Goal: Use online tool/utility: Use online tool/utility

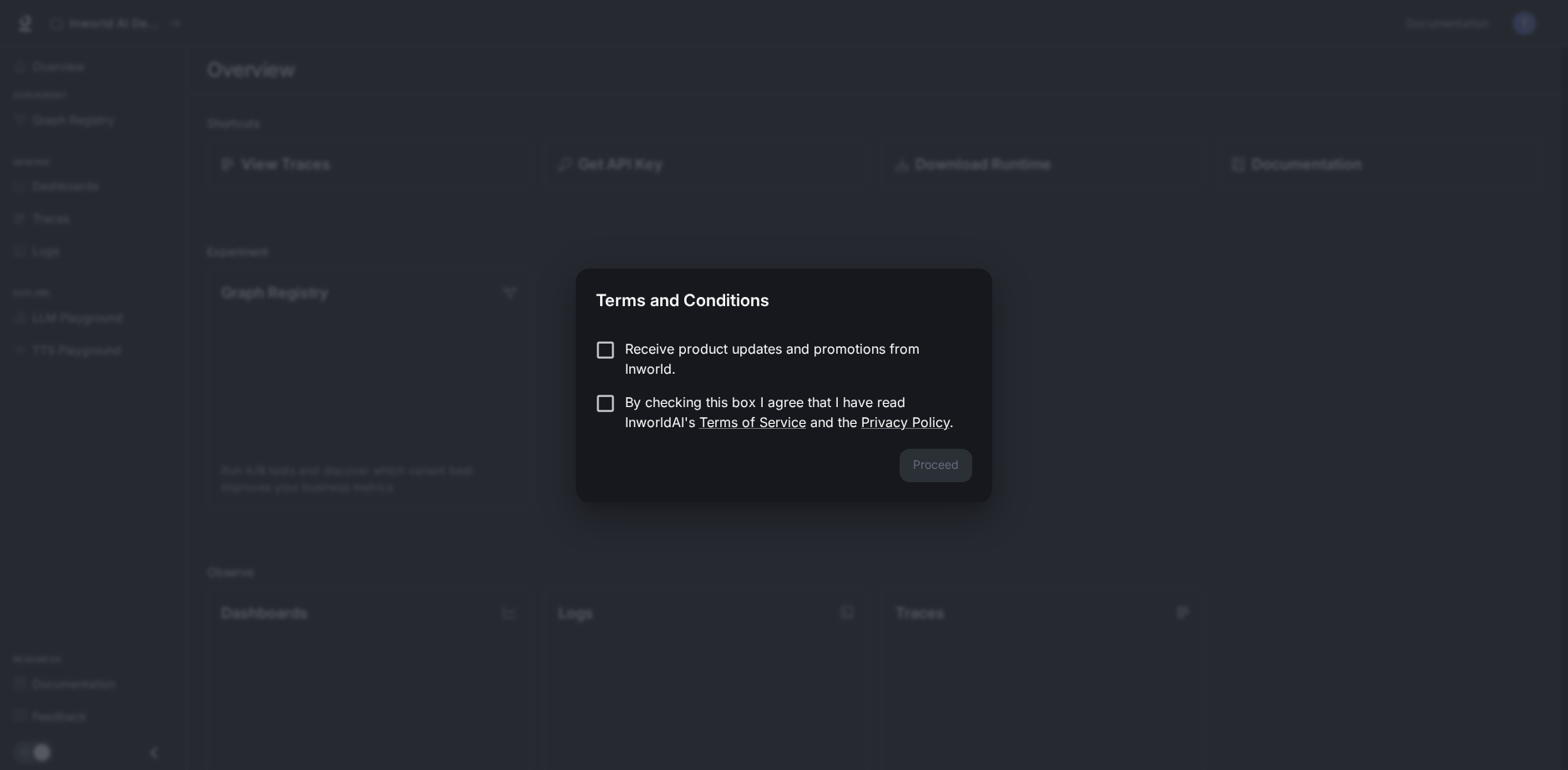
click at [991, 481] on div "Proceed" at bounding box center [784, 475] width 416 height 53
click at [985, 553] on div "Terms and Conditions Receive product updates and promotions from Inworld. By ch…" at bounding box center [784, 385] width 1568 height 770
click at [960, 474] on button "Proceed" at bounding box center [936, 465] width 72 height 34
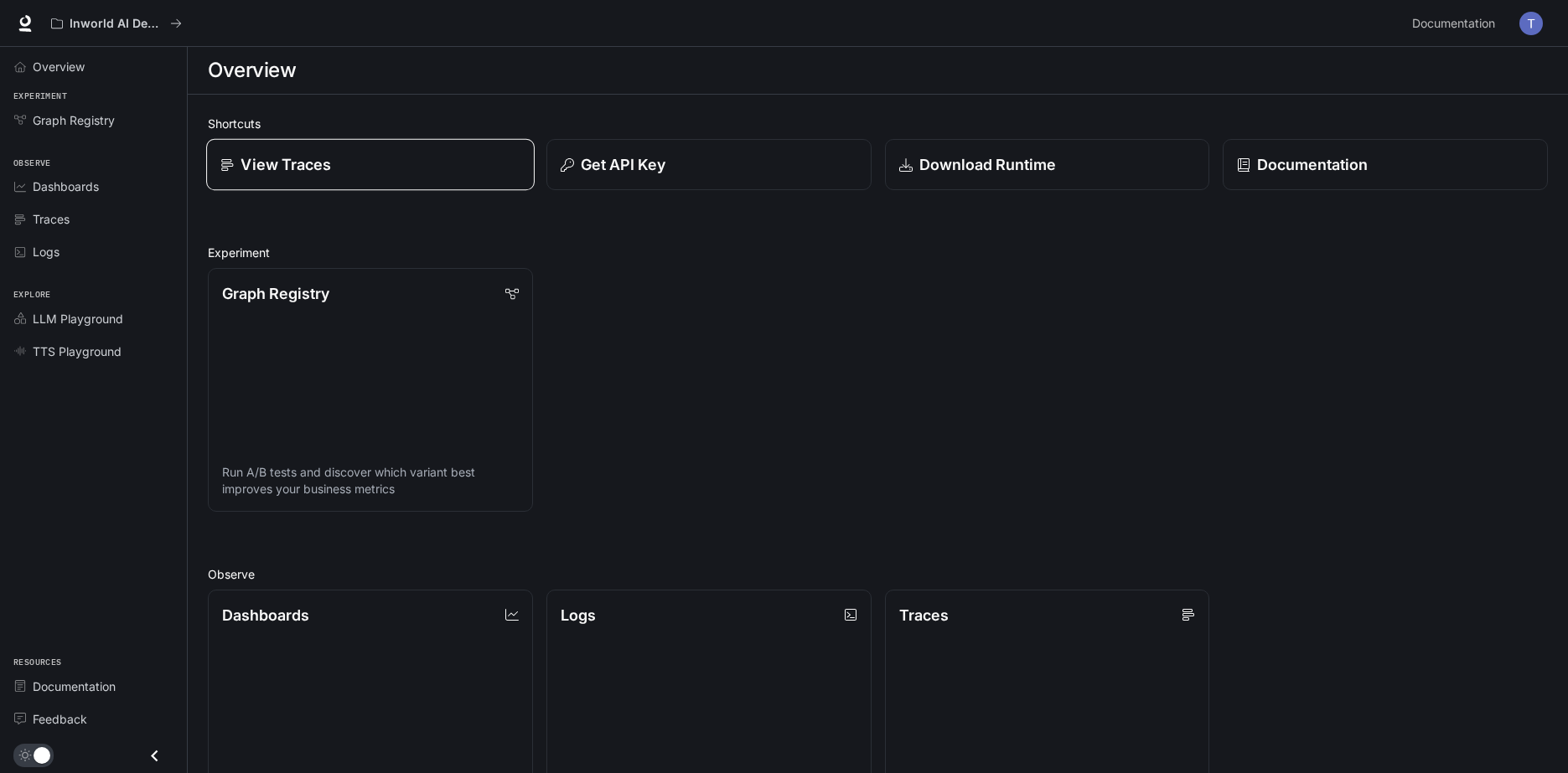
click at [355, 170] on div "View Traces" at bounding box center [370, 164] width 299 height 22
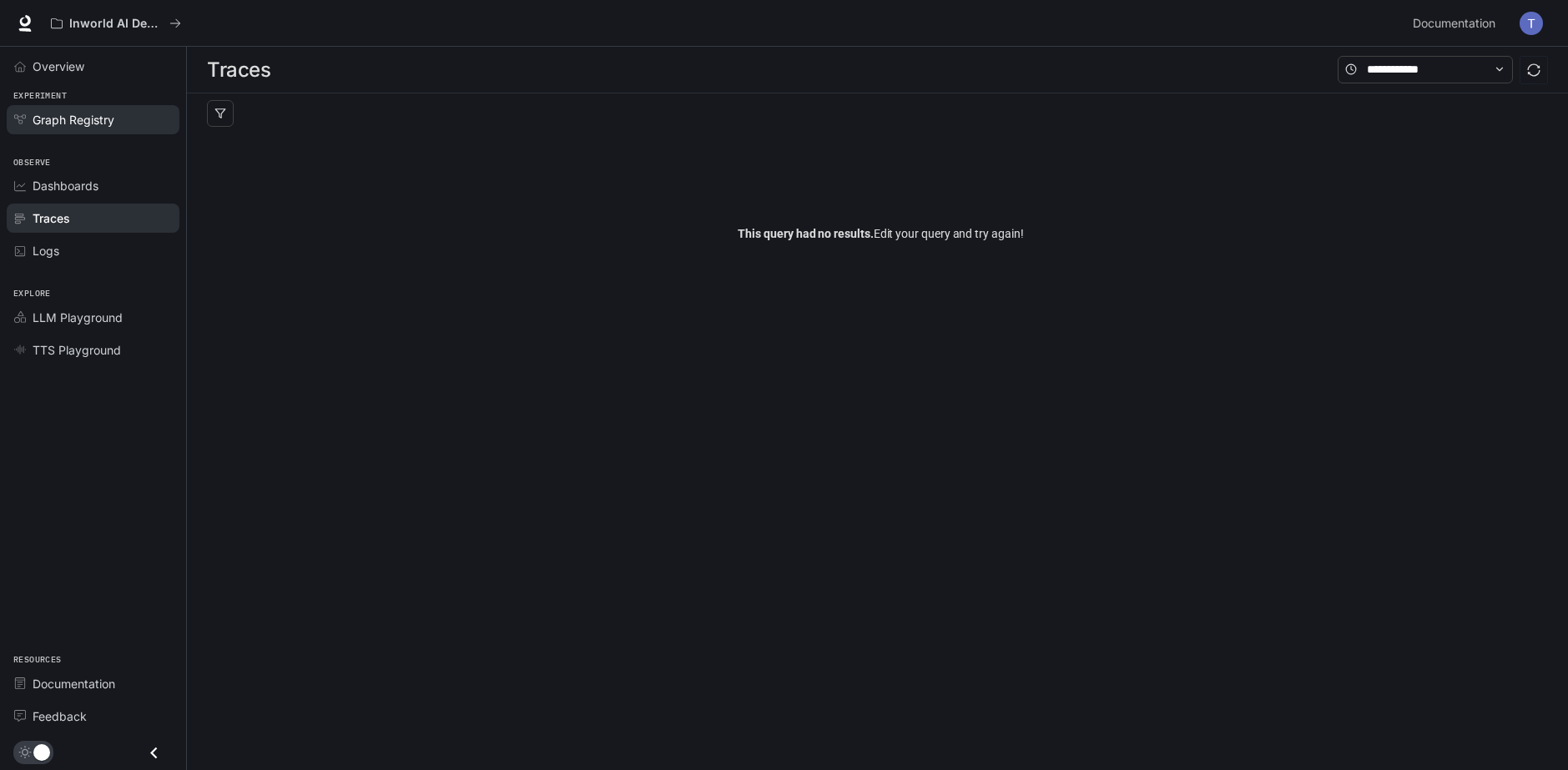
click at [93, 129] on link "Graph Registry" at bounding box center [93, 120] width 173 height 29
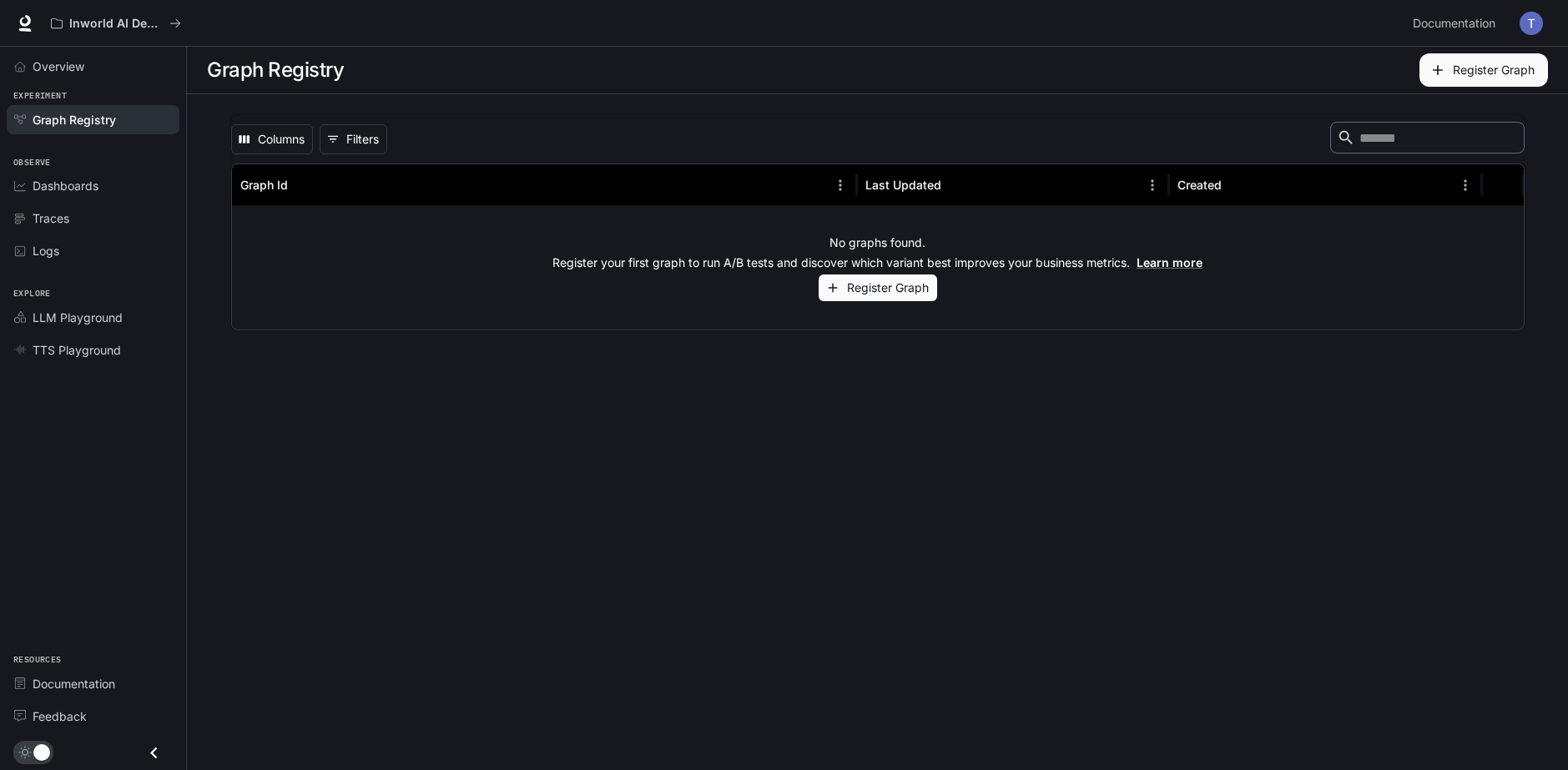
click at [952, 399] on main "Graph Registry Register Graph Columns 0 Filters ​ Graph Id Last Updated Created…" at bounding box center [878, 408] width 1382 height 724
click at [93, 195] on link "Dashboards" at bounding box center [93, 185] width 173 height 29
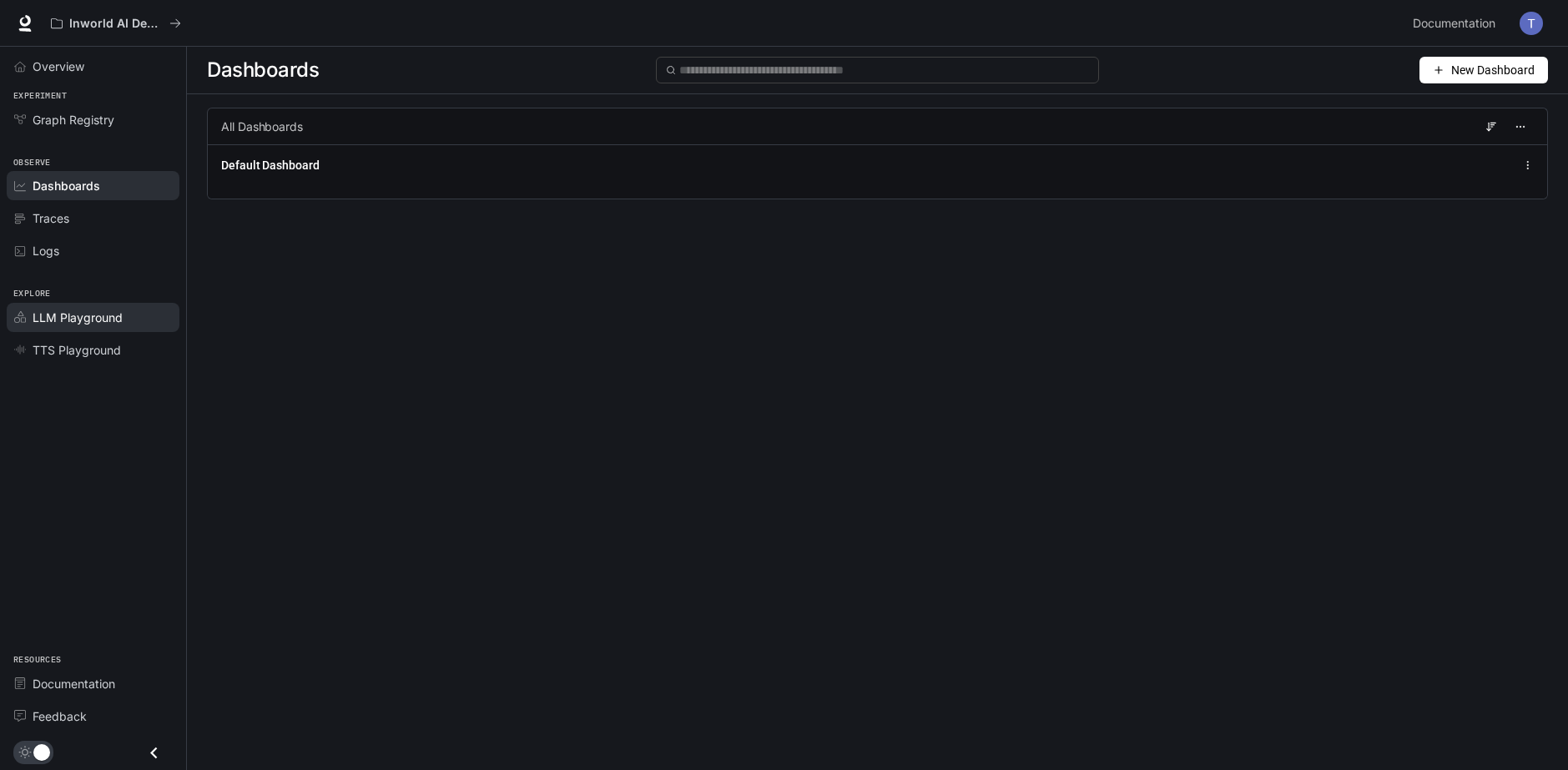
click at [77, 331] on link "LLM Playground" at bounding box center [93, 317] width 173 height 29
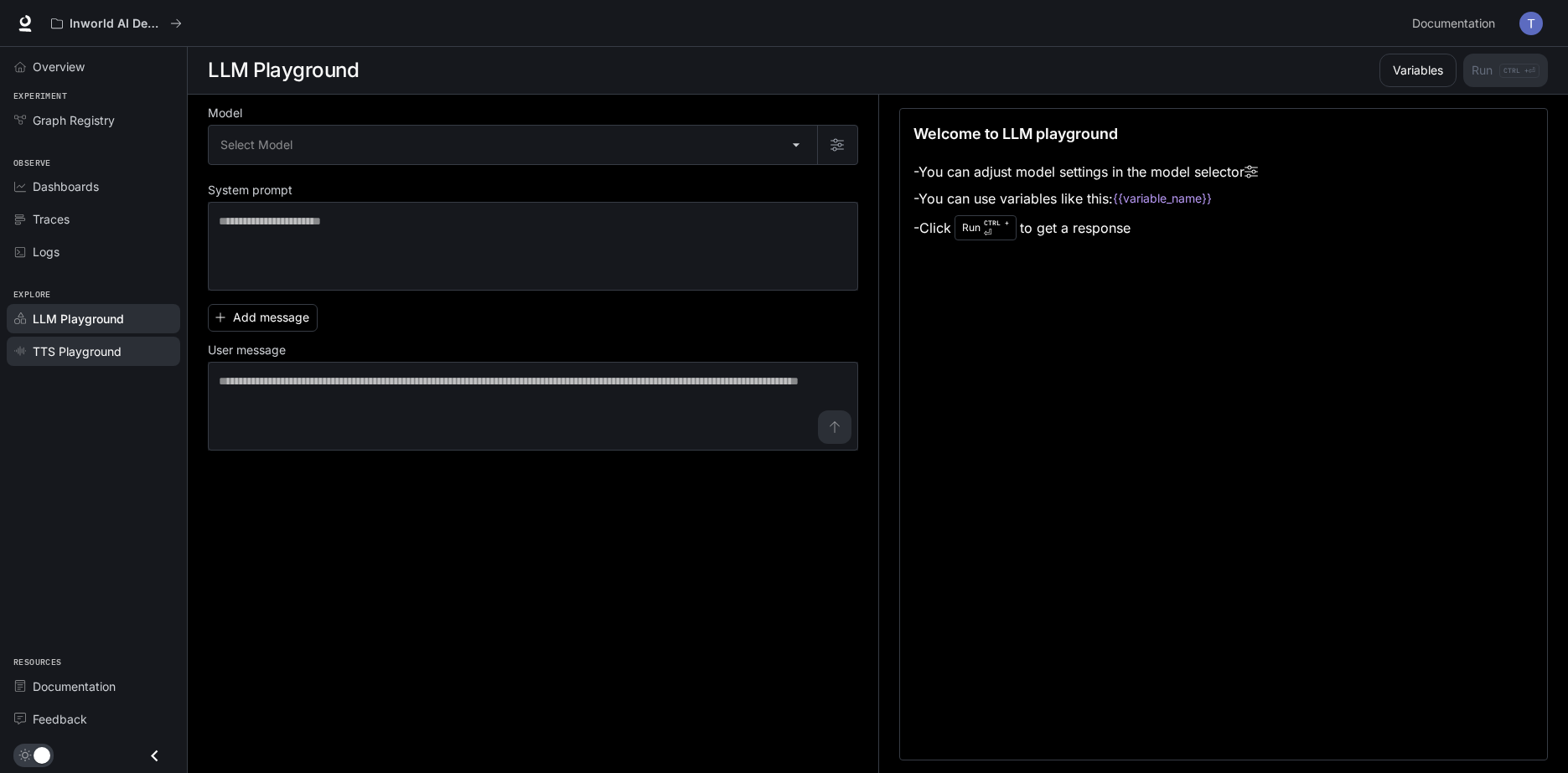
click at [78, 354] on span "TTS Playground" at bounding box center [77, 352] width 89 height 17
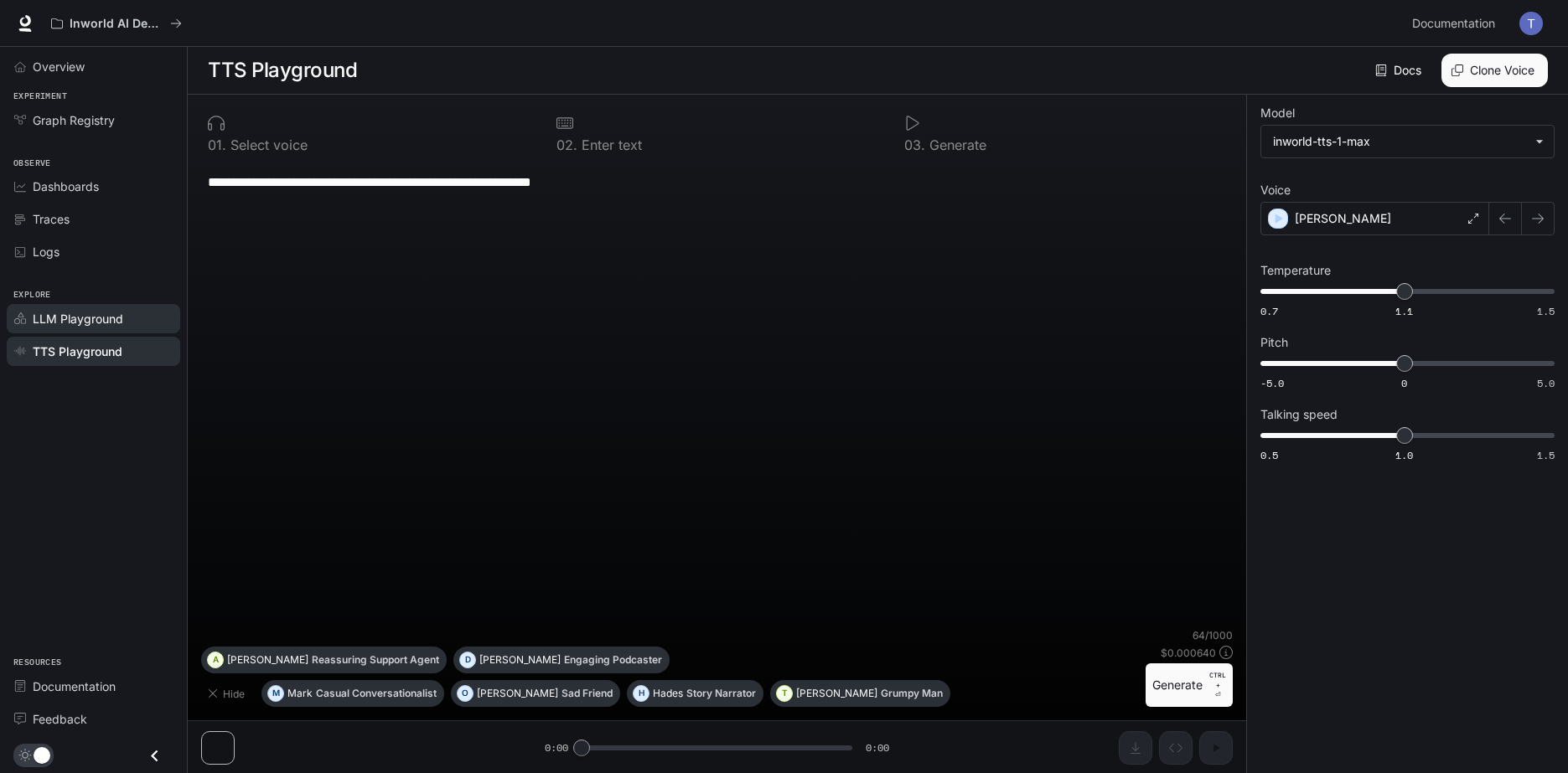
click at [79, 323] on span "LLM Playground" at bounding box center [77, 319] width 90 height 17
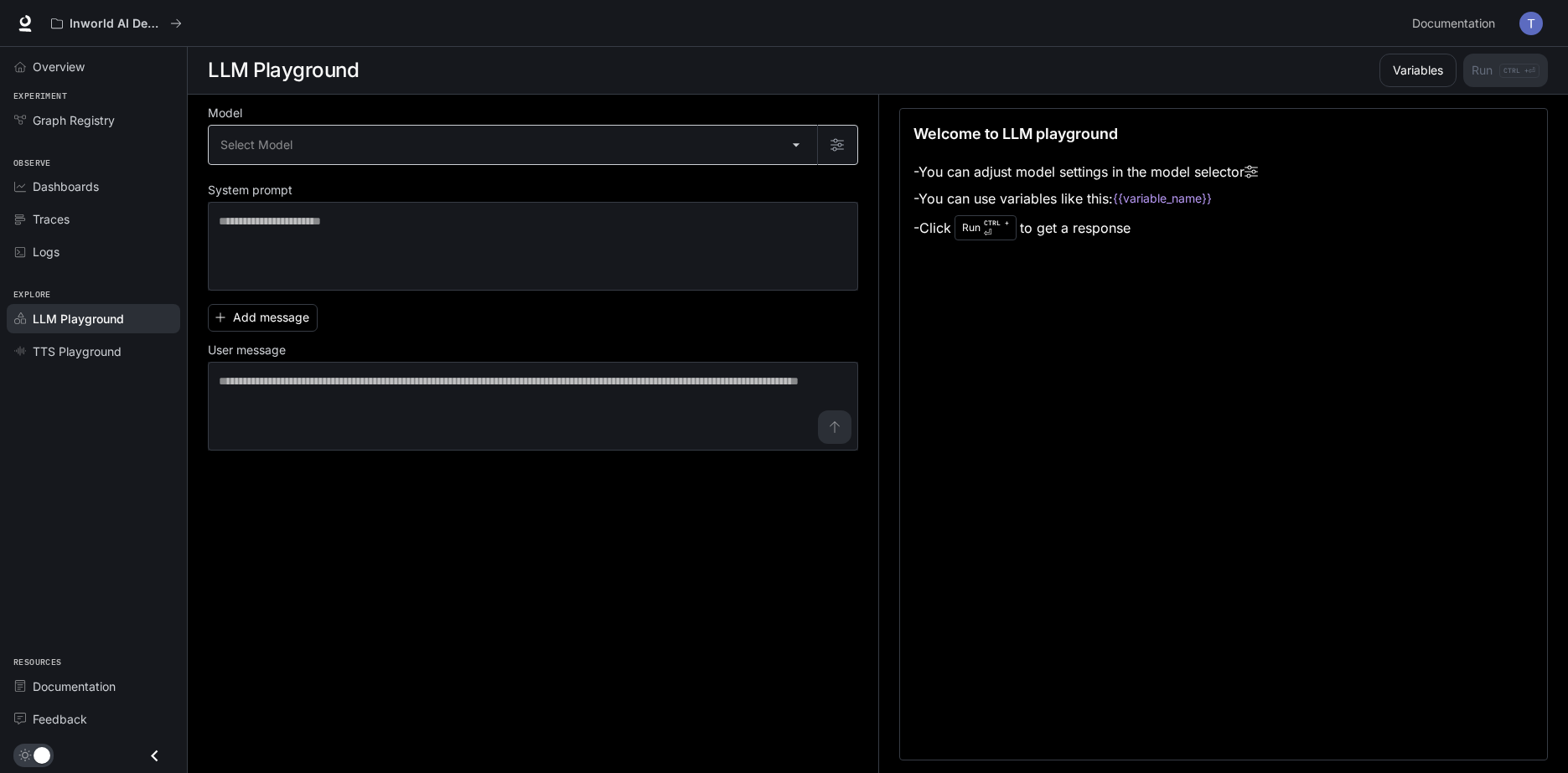
click at [370, 144] on body "Skip to main content Inworld AI Demos Documentation Documentation Portal Overvi…" at bounding box center [784, 386] width 1568 height 774
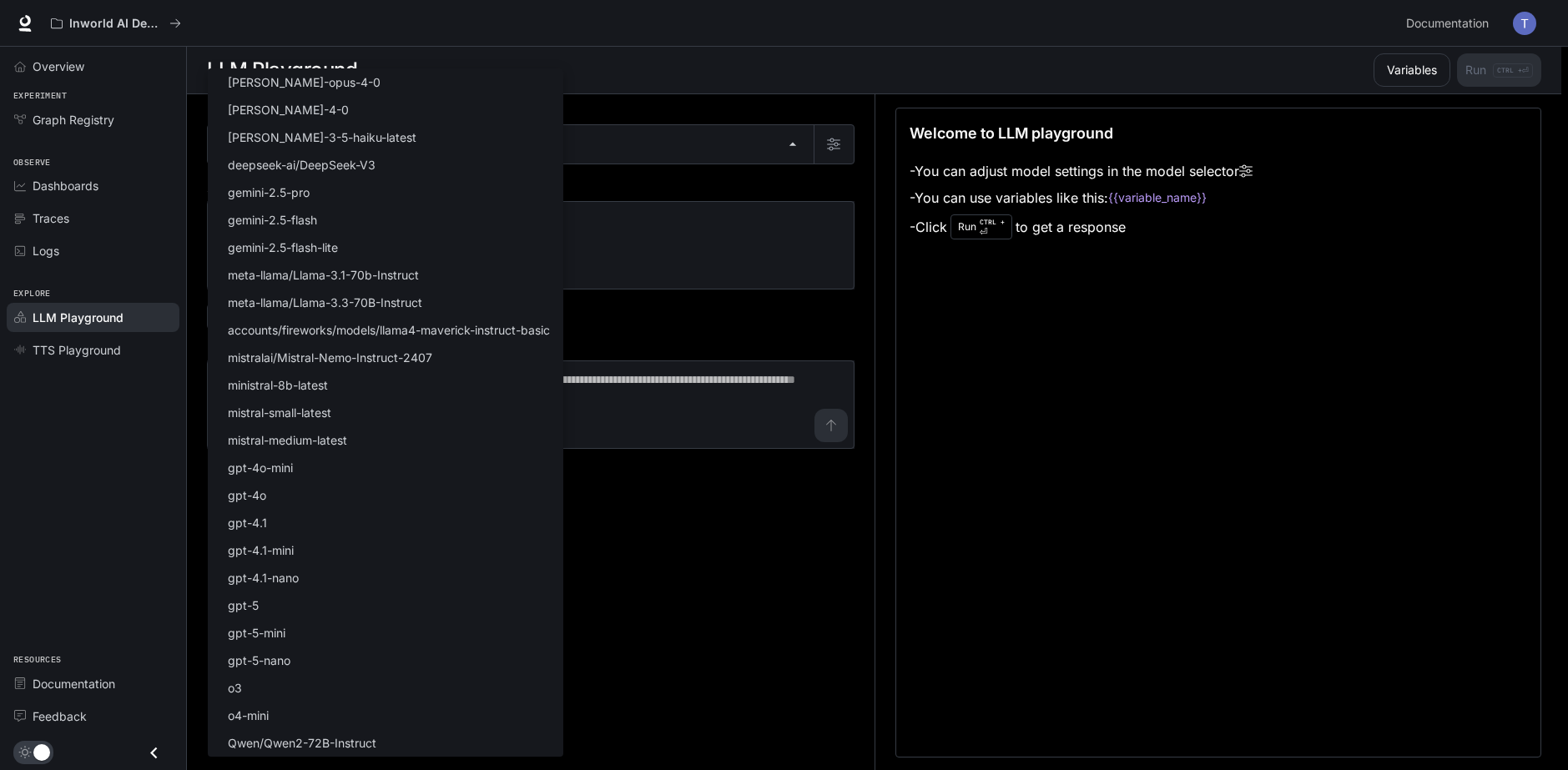
click at [779, 79] on div at bounding box center [784, 385] width 1568 height 770
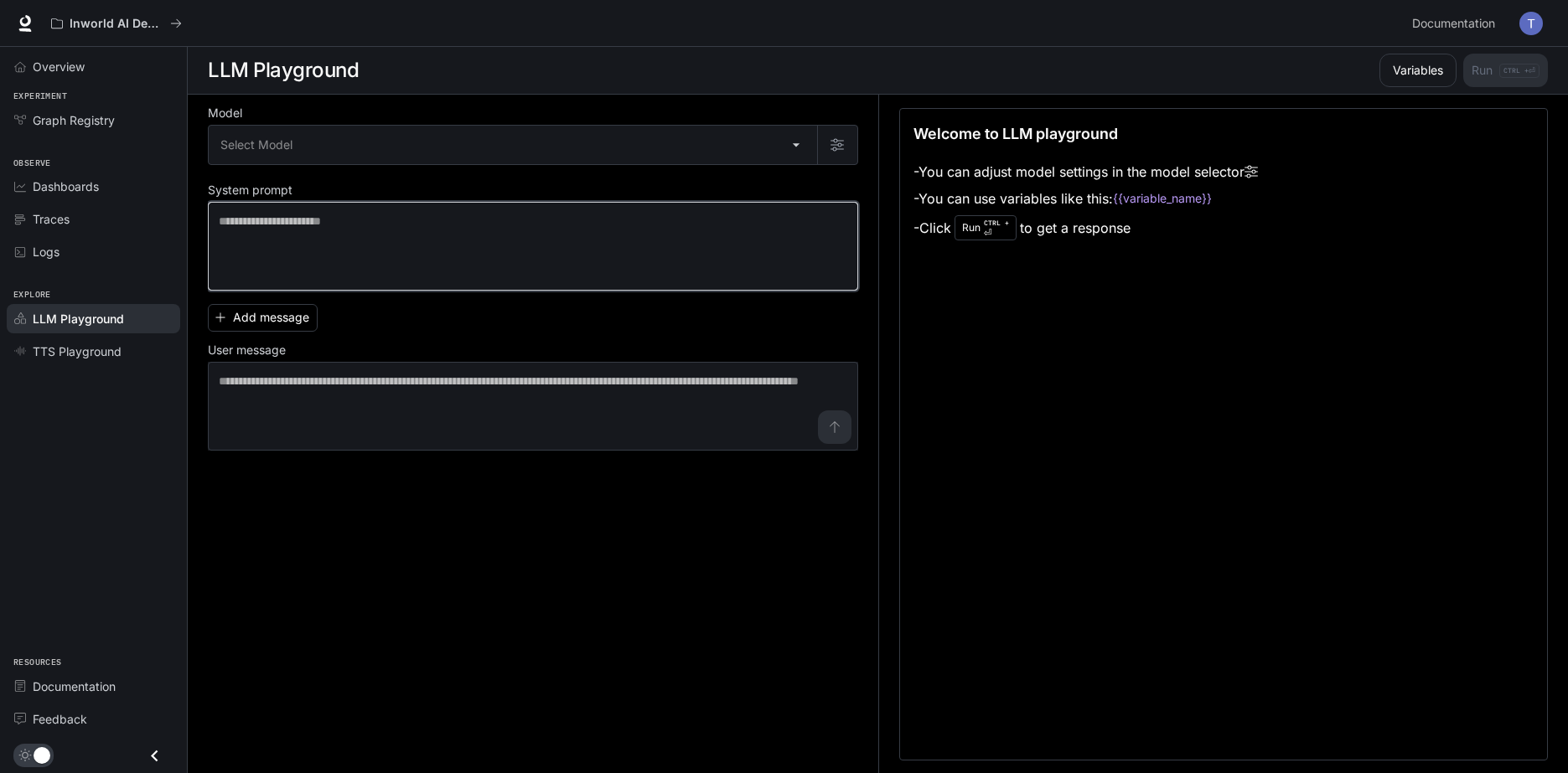
click at [538, 272] on textarea at bounding box center [533, 246] width 629 height 67
